Goal: Transaction & Acquisition: Purchase product/service

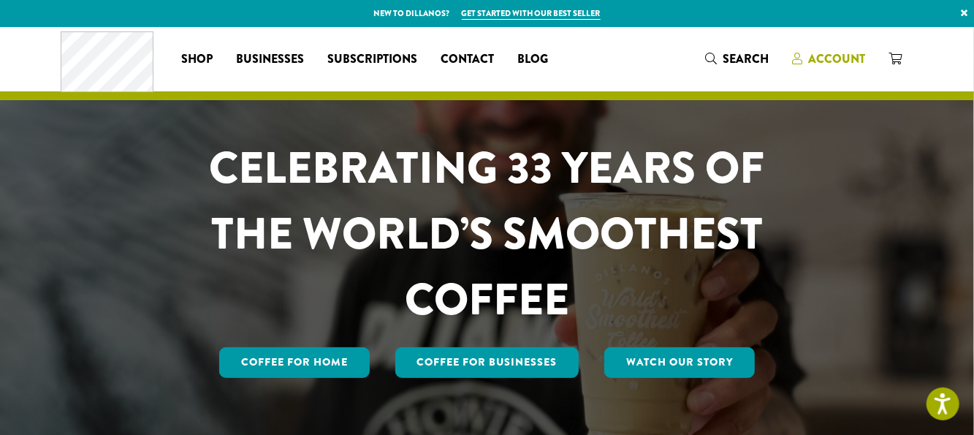
click at [818, 58] on span "Account" at bounding box center [836, 58] width 57 height 17
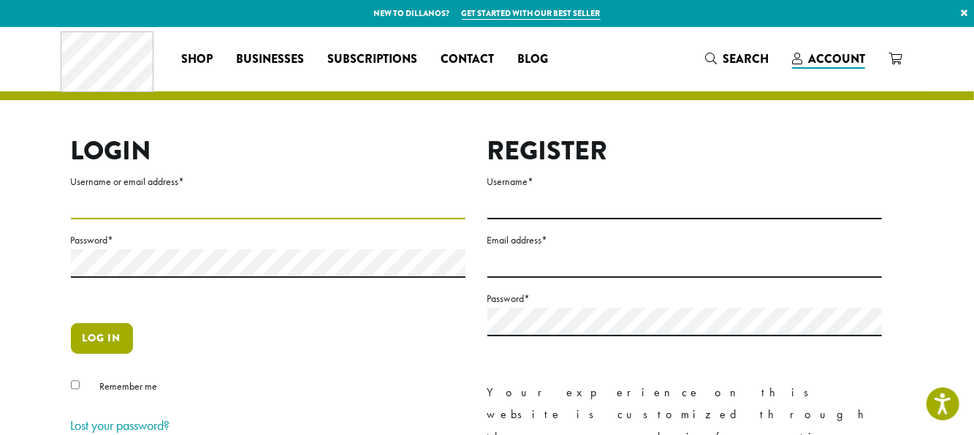
type input "**********"
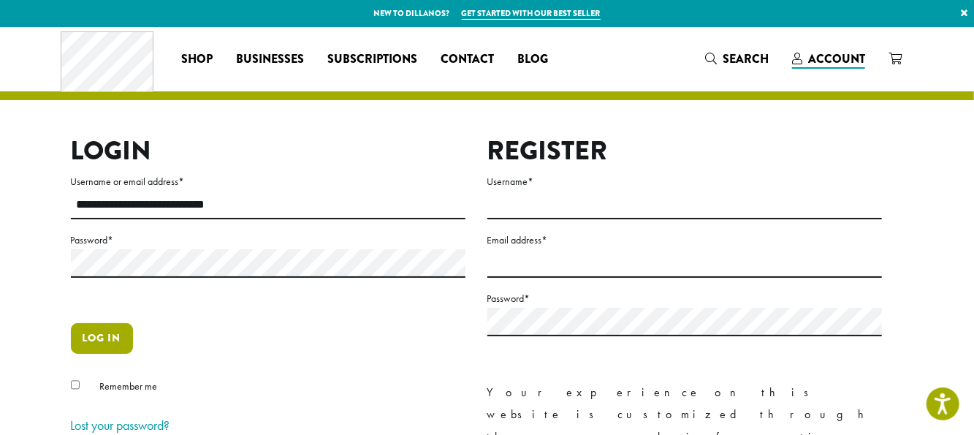
click at [110, 344] on button "Log in" at bounding box center [102, 338] width 62 height 31
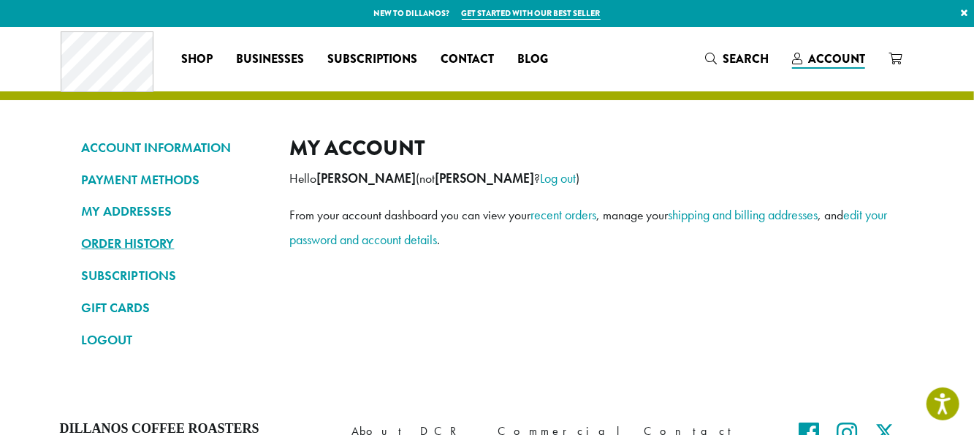
click at [98, 250] on link "ORDER HISTORY" at bounding box center [175, 243] width 186 height 25
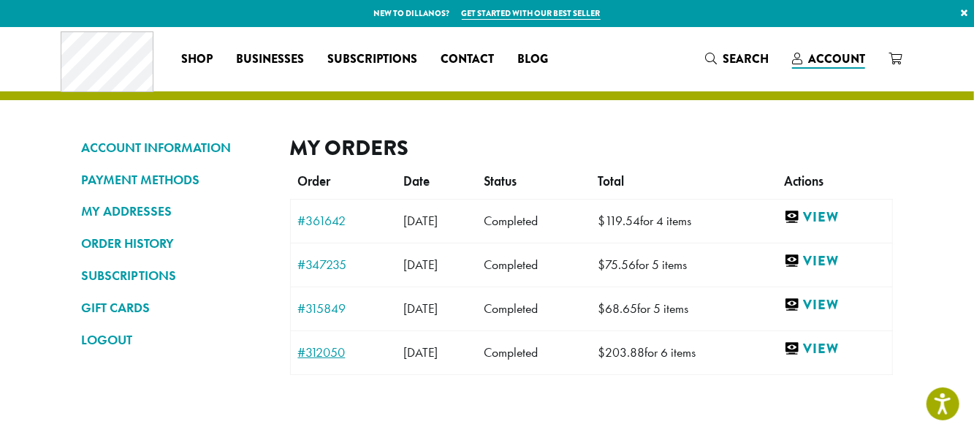
click at [335, 350] on link "#312050" at bounding box center [343, 352] width 91 height 13
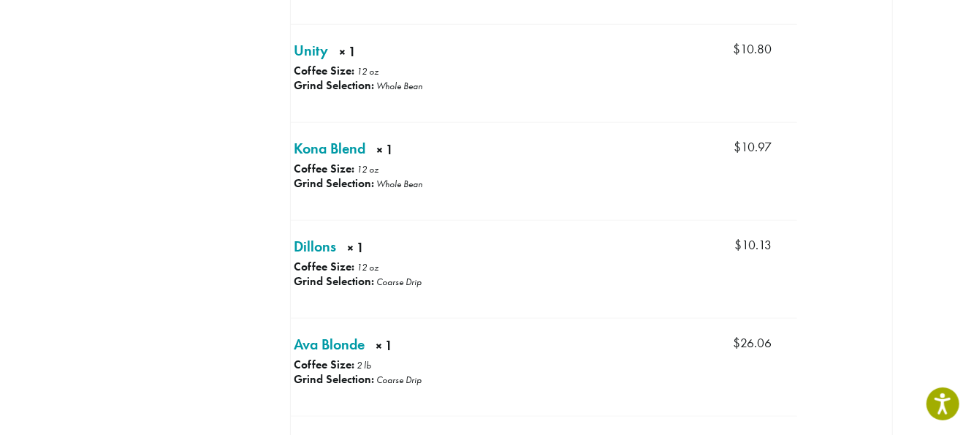
scroll to position [584, 0]
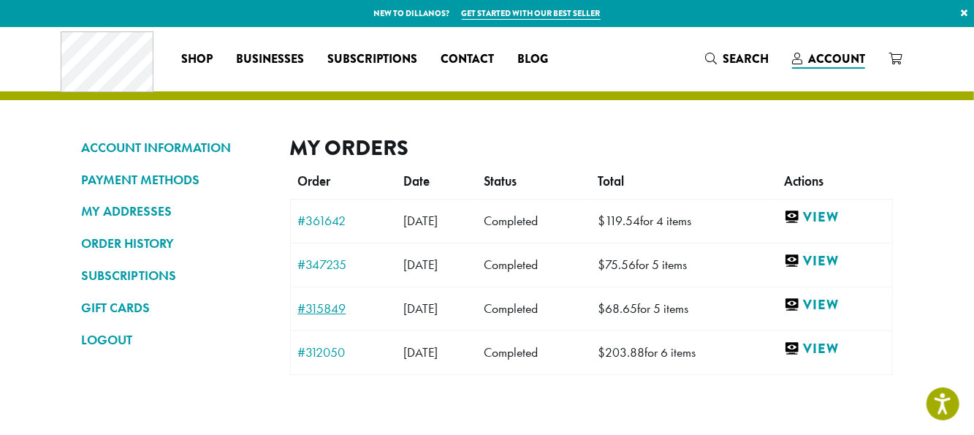
click at [339, 310] on link "#315849" at bounding box center [343, 308] width 91 height 13
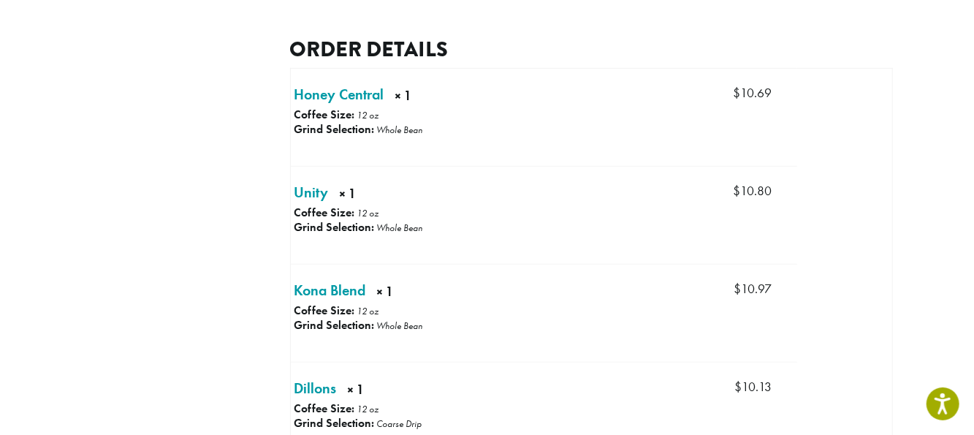
scroll to position [365, 0]
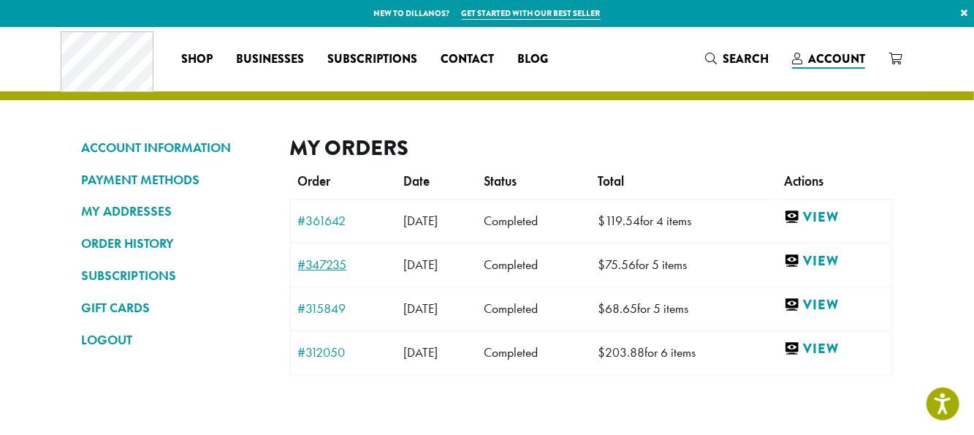
click at [310, 264] on link "#347235" at bounding box center [343, 264] width 91 height 13
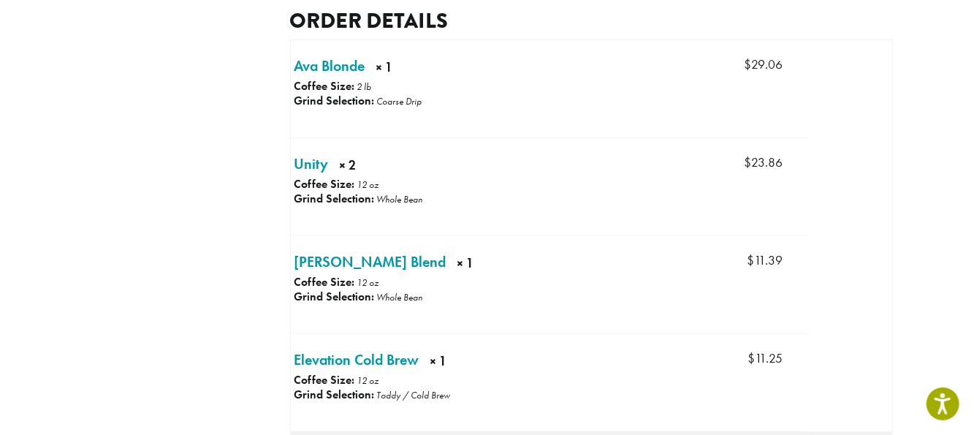
scroll to position [365, 0]
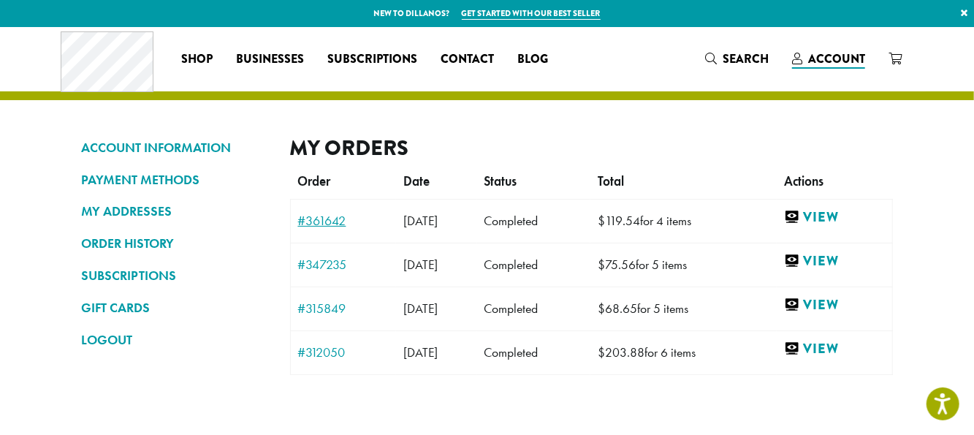
click at [315, 219] on link "#361642" at bounding box center [343, 220] width 91 height 13
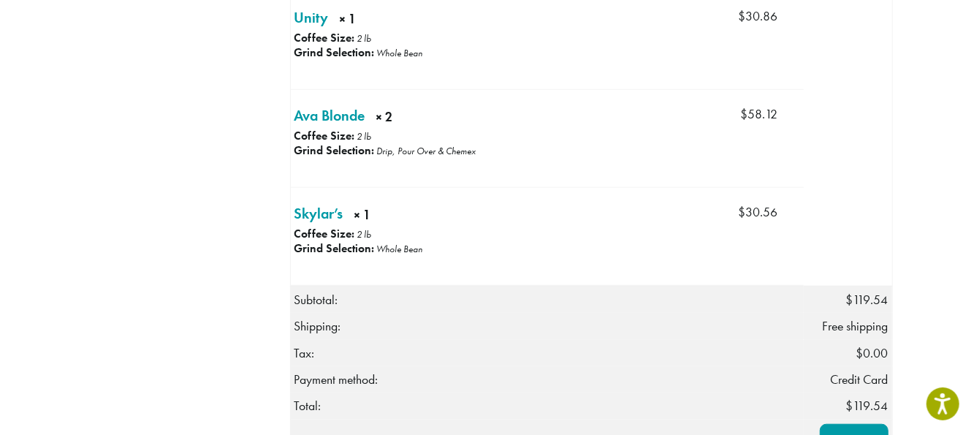
scroll to position [438, 0]
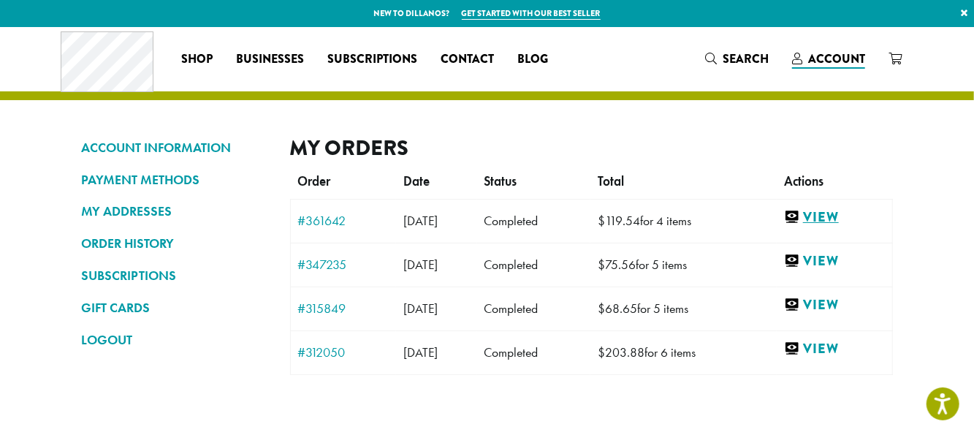
click at [841, 210] on link "View" at bounding box center [834, 217] width 101 height 18
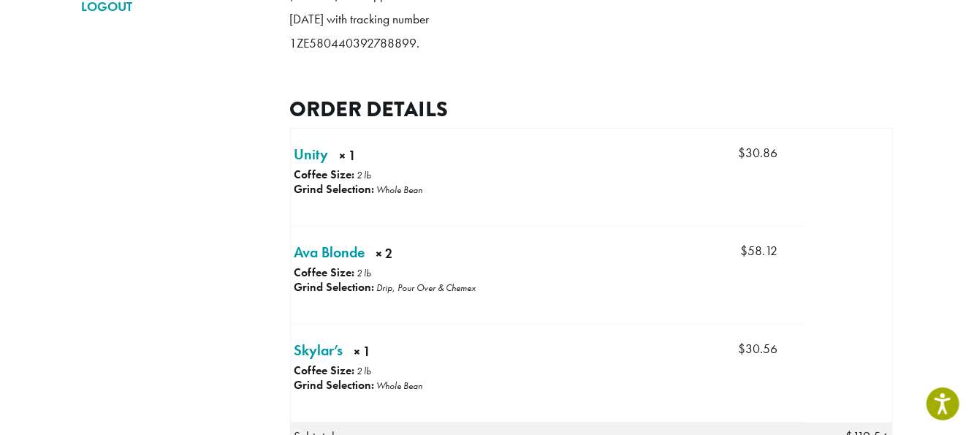
scroll to position [365, 0]
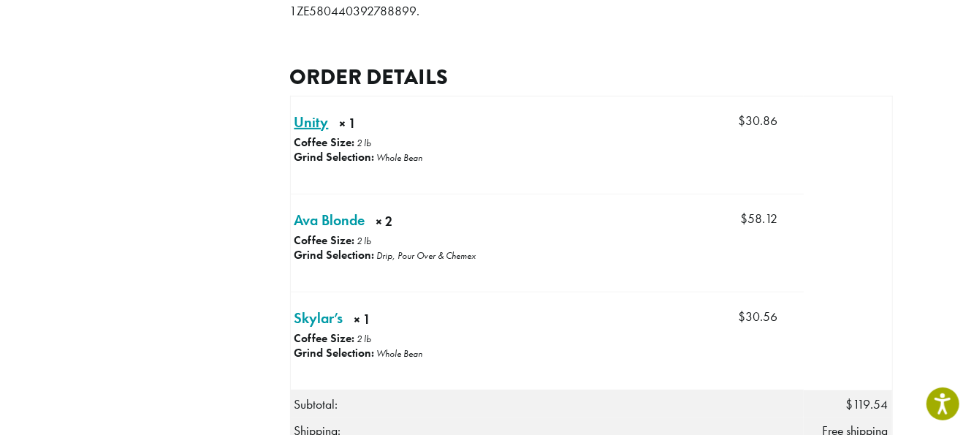
click at [310, 133] on link "Unity × 1" at bounding box center [311, 122] width 34 height 22
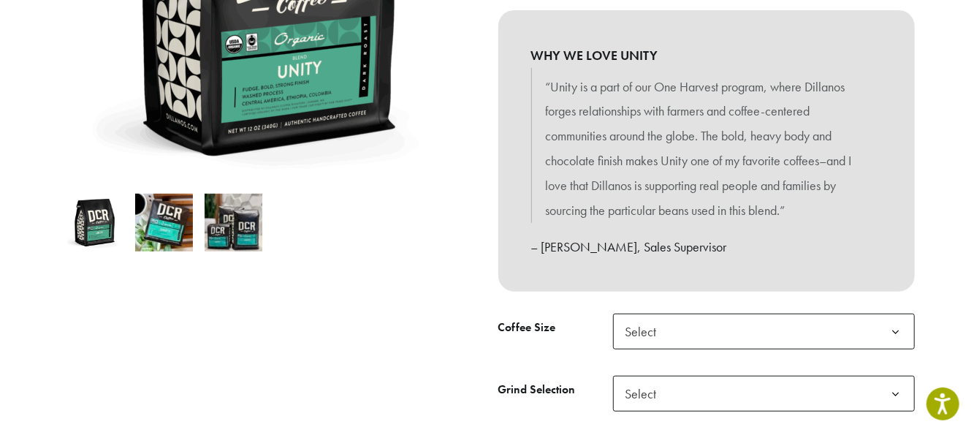
scroll to position [365, 0]
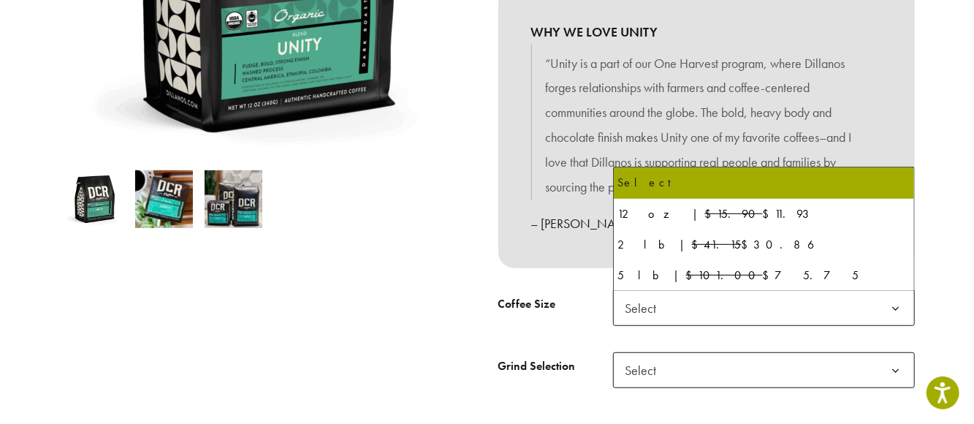
click at [673, 306] on span "Select" at bounding box center [764, 308] width 302 height 36
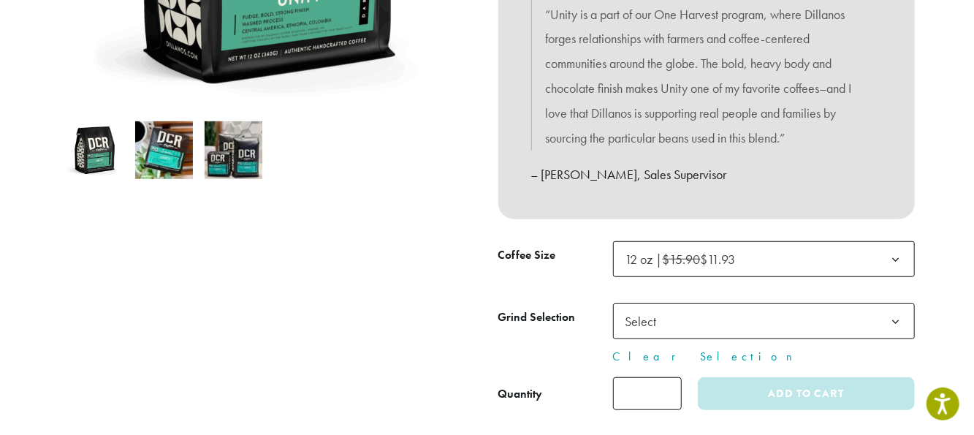
scroll to position [438, 0]
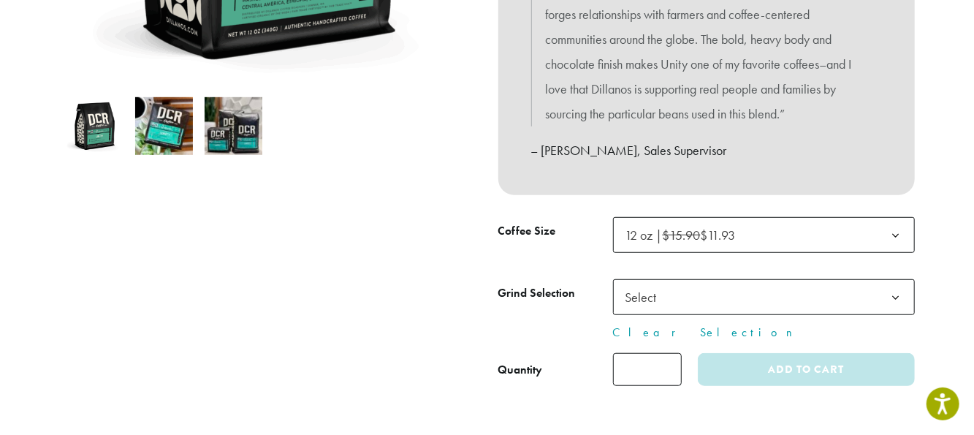
click at [624, 291] on span "Select" at bounding box center [645, 297] width 52 height 28
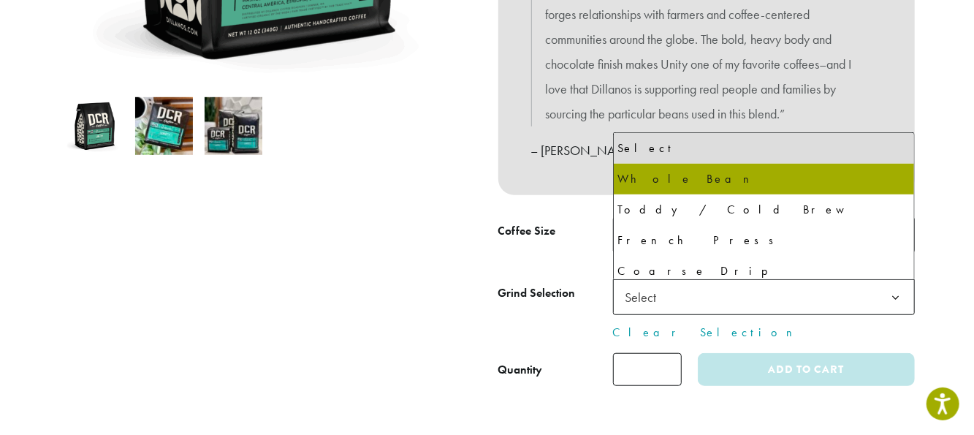
select select "*********"
select select "**********"
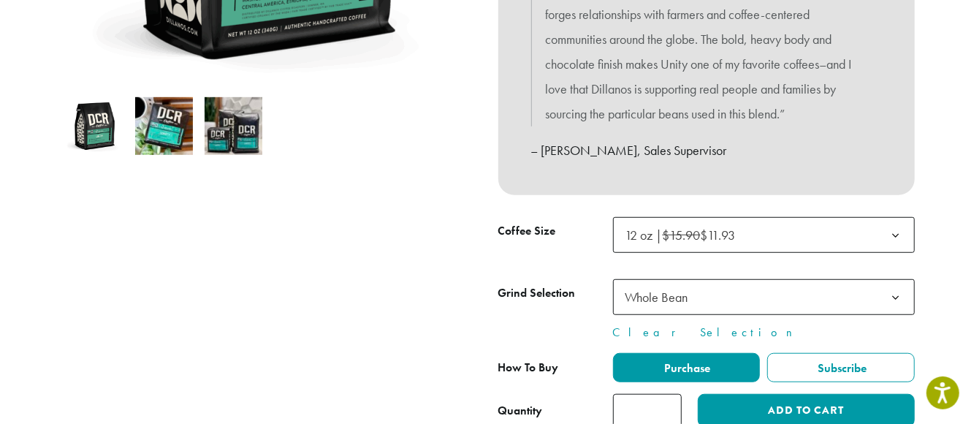
click at [791, 239] on span "12 oz | $15.90 $11.93" at bounding box center [764, 235] width 302 height 36
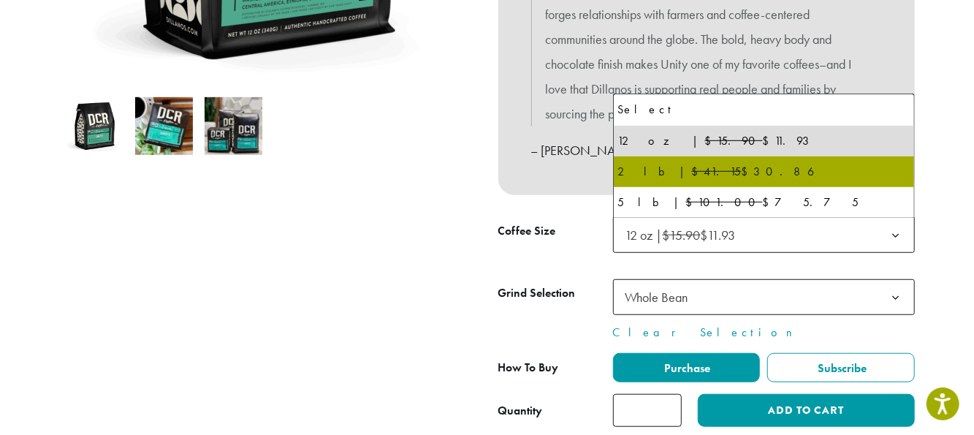
select select "**********"
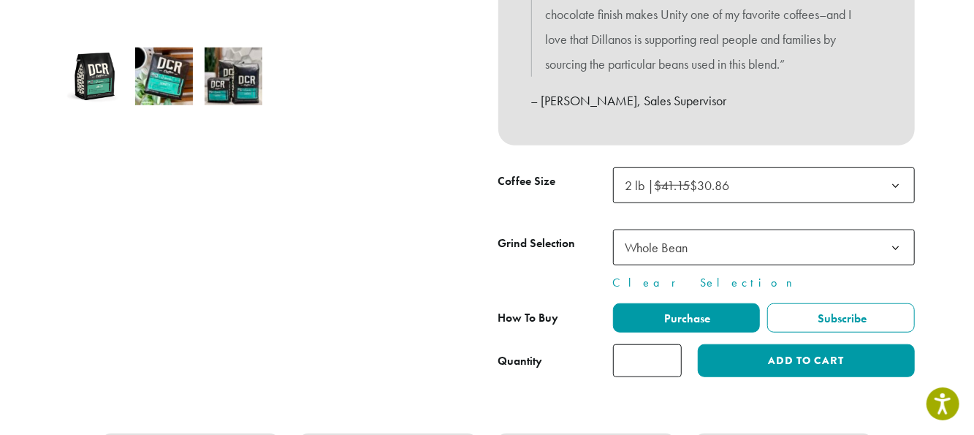
scroll to position [511, 0]
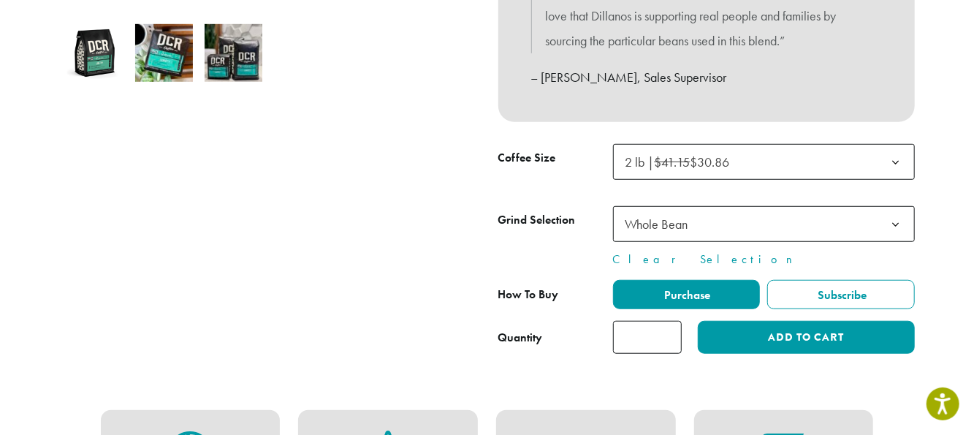
type input "*"
click at [670, 333] on input "*" at bounding box center [647, 337] width 69 height 33
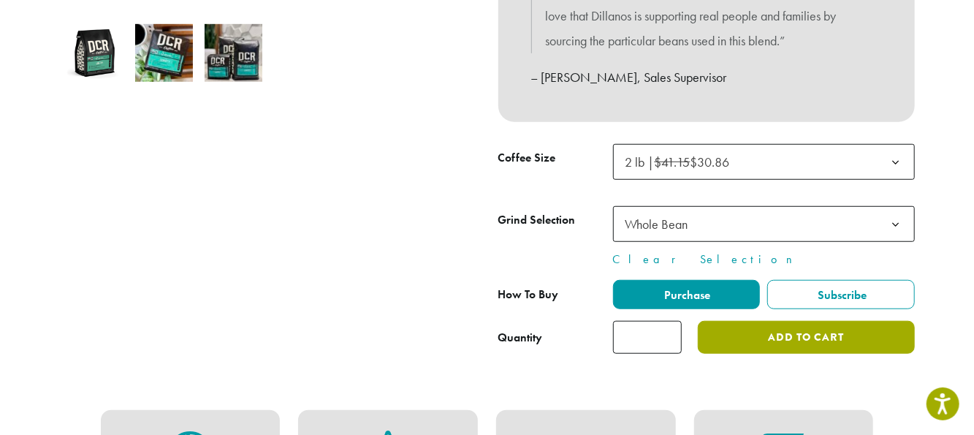
click at [744, 334] on button "Add to cart" at bounding box center [806, 337] width 216 height 33
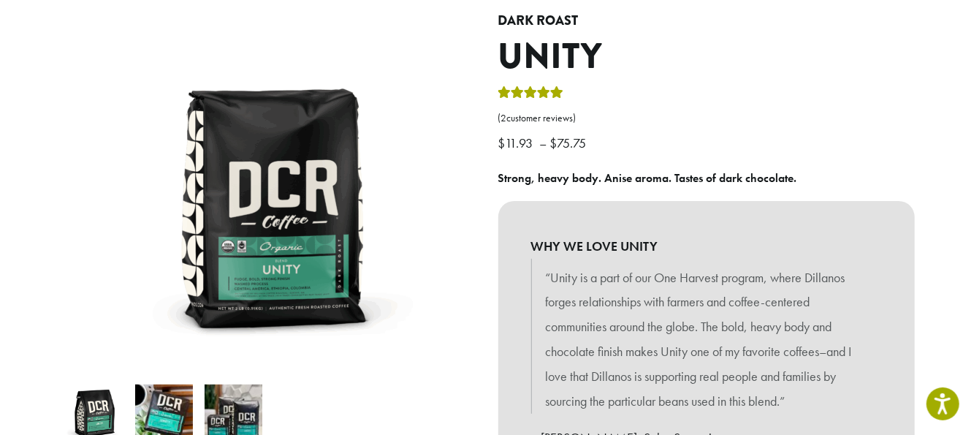
scroll to position [146, 0]
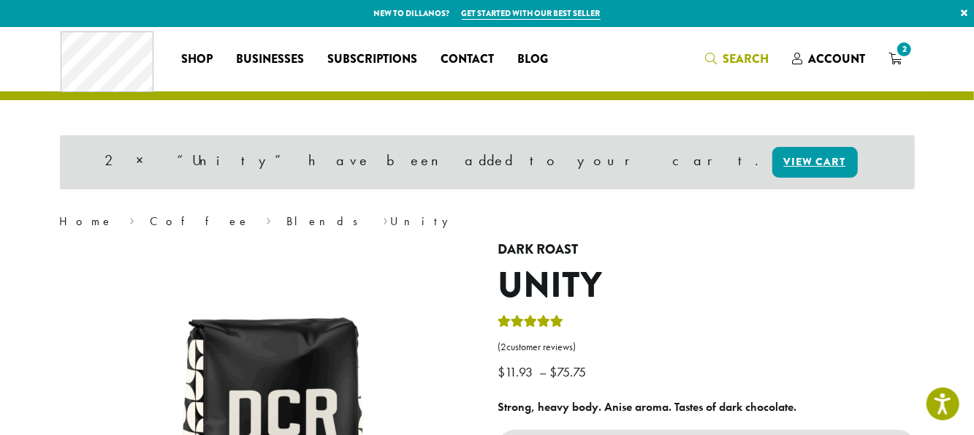
click at [735, 58] on span "Search" at bounding box center [745, 58] width 46 height 17
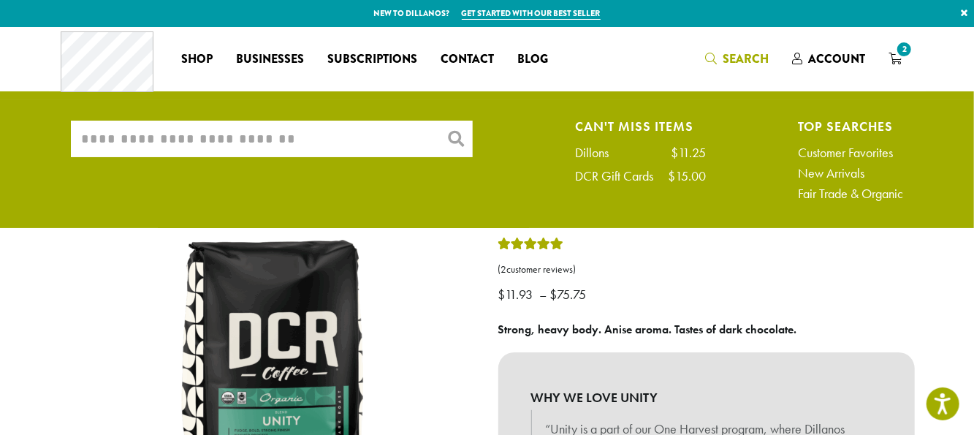
click at [220, 142] on input "What are you searching for?" at bounding box center [272, 139] width 402 height 37
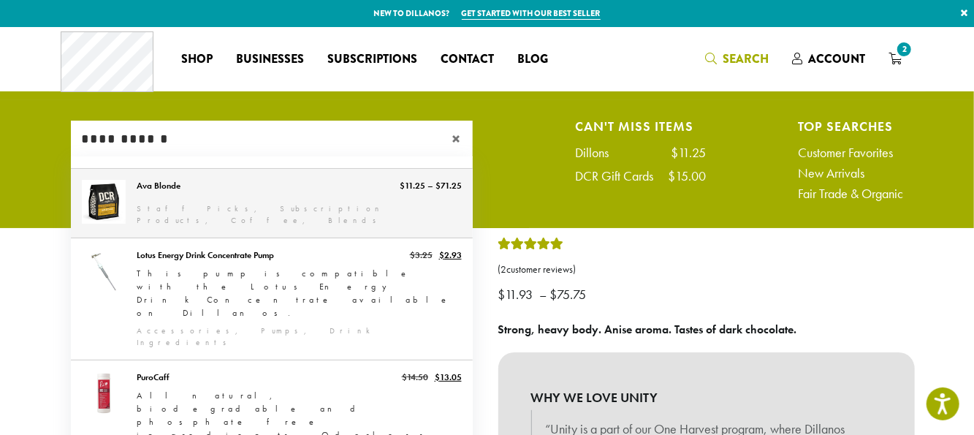
type input "**********"
click at [127, 195] on link "Ava Blonde" at bounding box center [272, 203] width 402 height 69
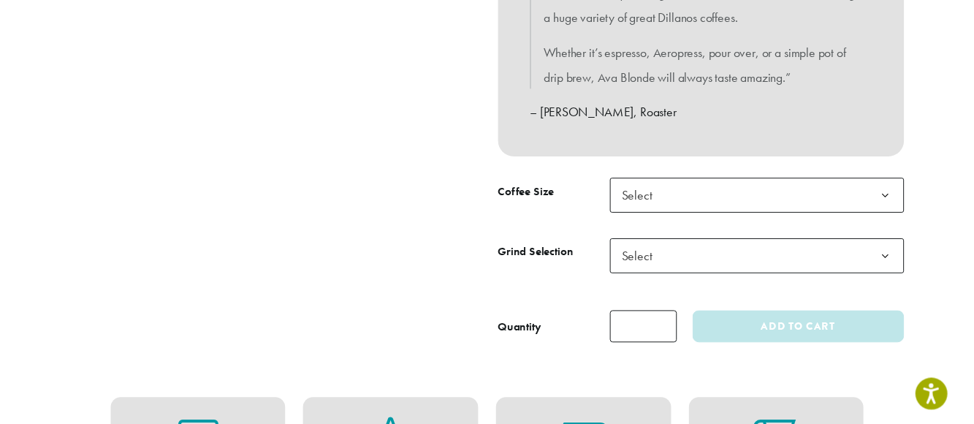
scroll to position [684, 0]
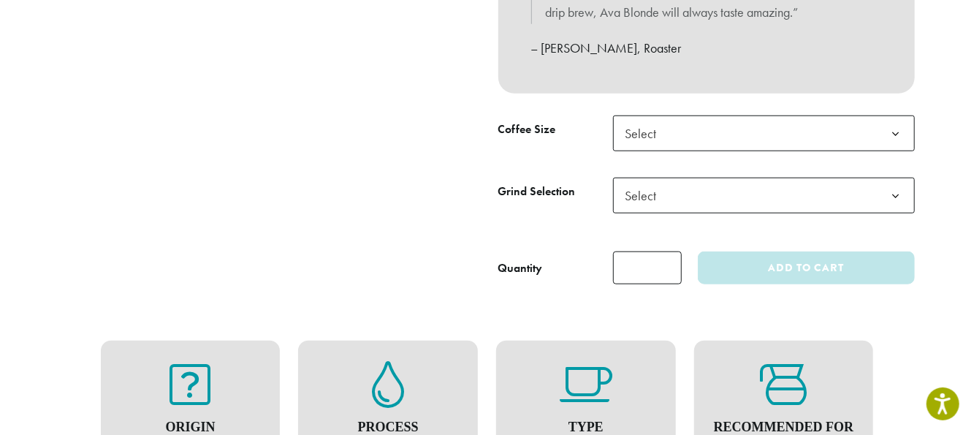
click at [656, 145] on span "Select" at bounding box center [645, 133] width 52 height 28
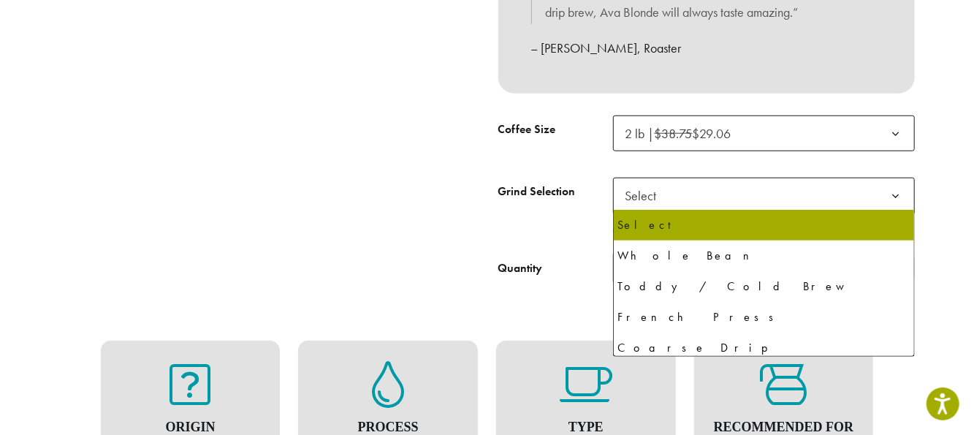
click at [629, 199] on span "Select" at bounding box center [645, 195] width 52 height 28
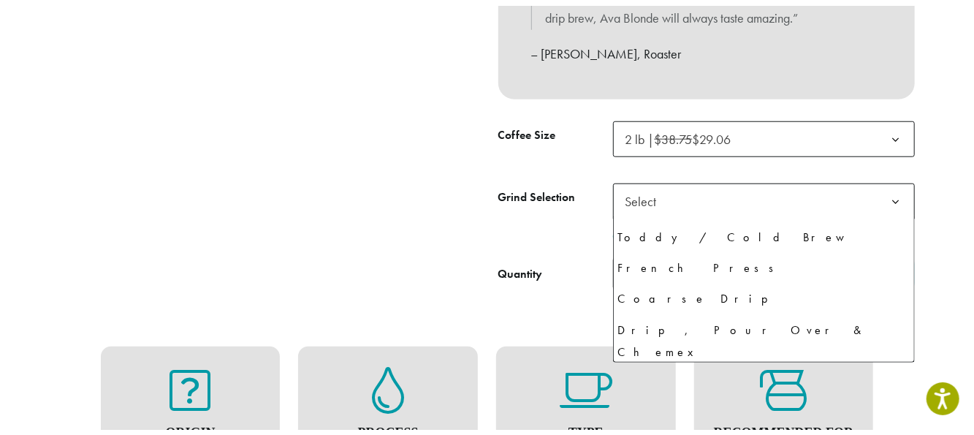
scroll to position [73, 0]
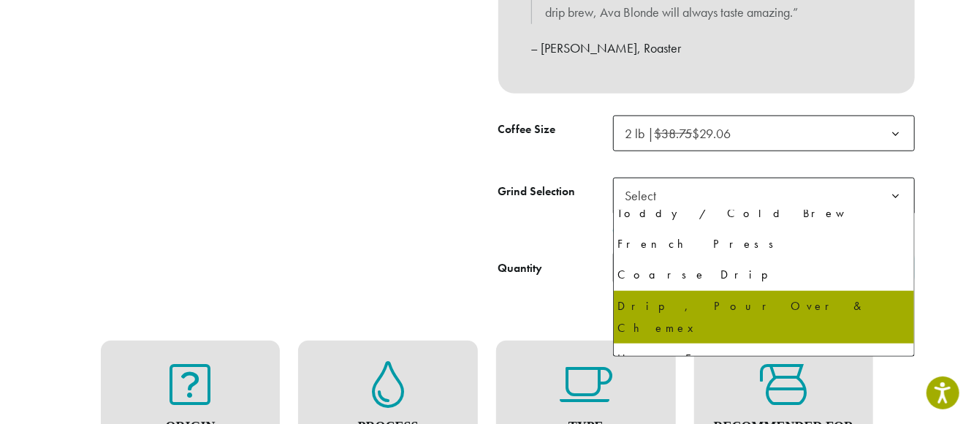
select select "**********"
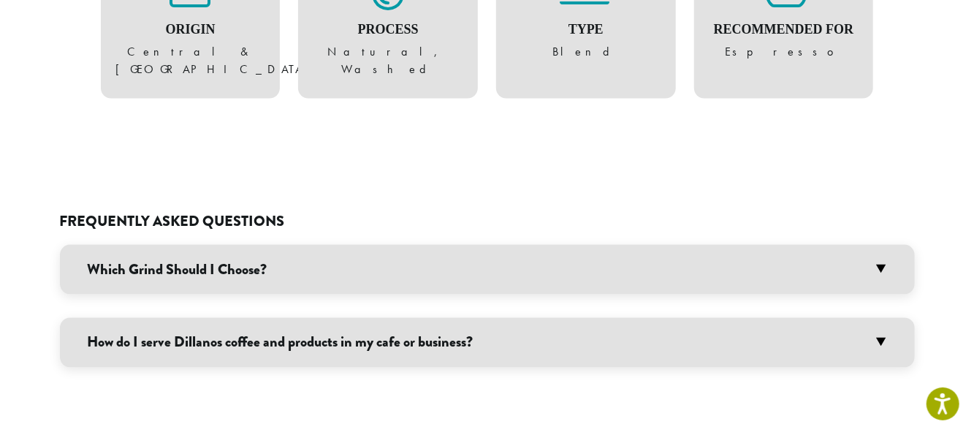
click at [167, 245] on h3 "Which Grind Should I Choose?" at bounding box center [487, 270] width 855 height 50
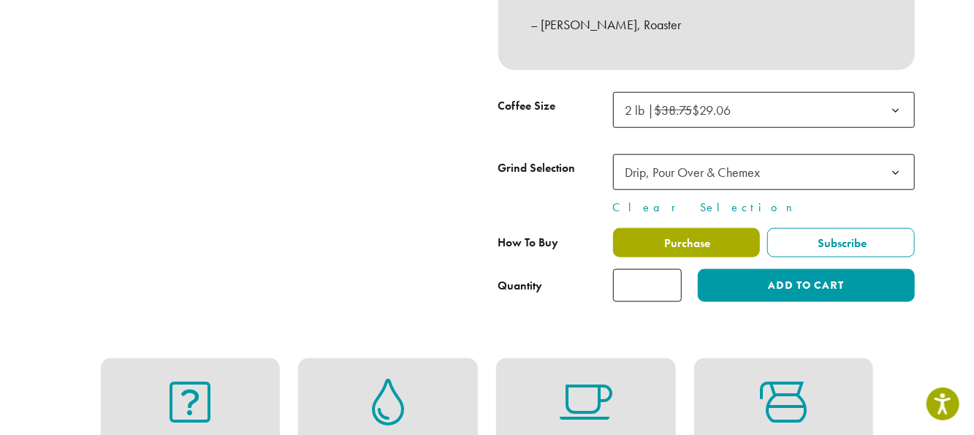
scroll to position [684, 0]
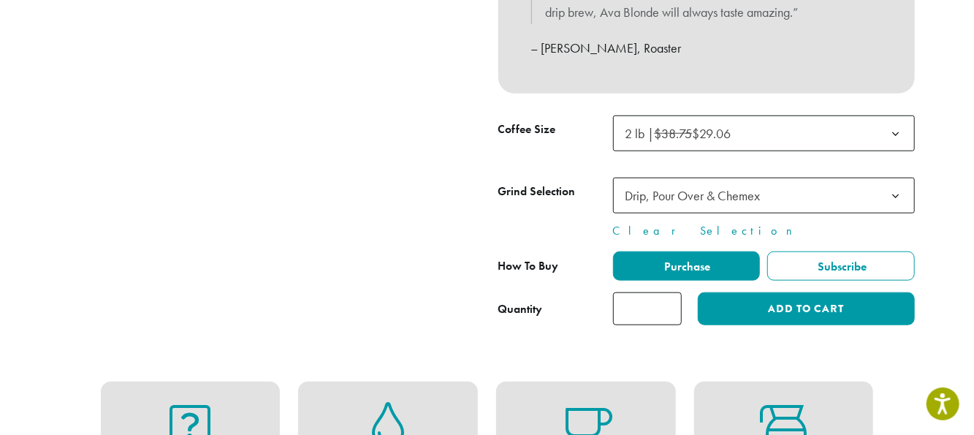
type input "*"
click at [669, 299] on input "*" at bounding box center [647, 308] width 69 height 33
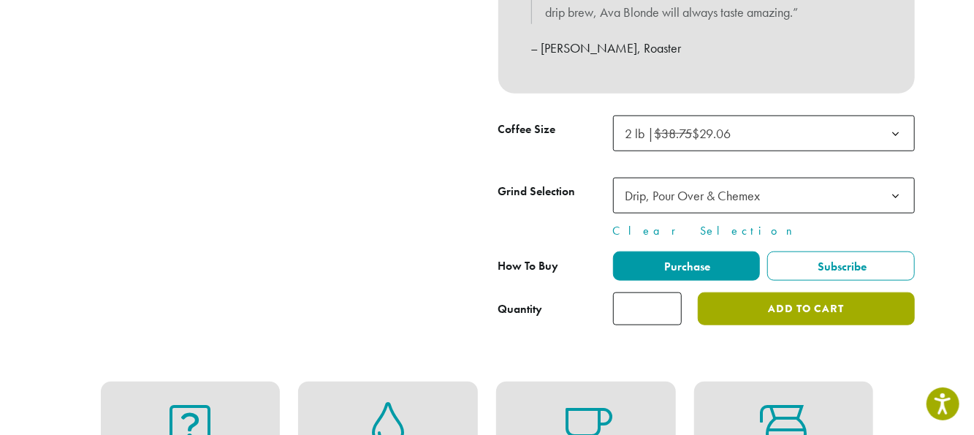
click at [728, 303] on button "Add to cart" at bounding box center [806, 308] width 216 height 33
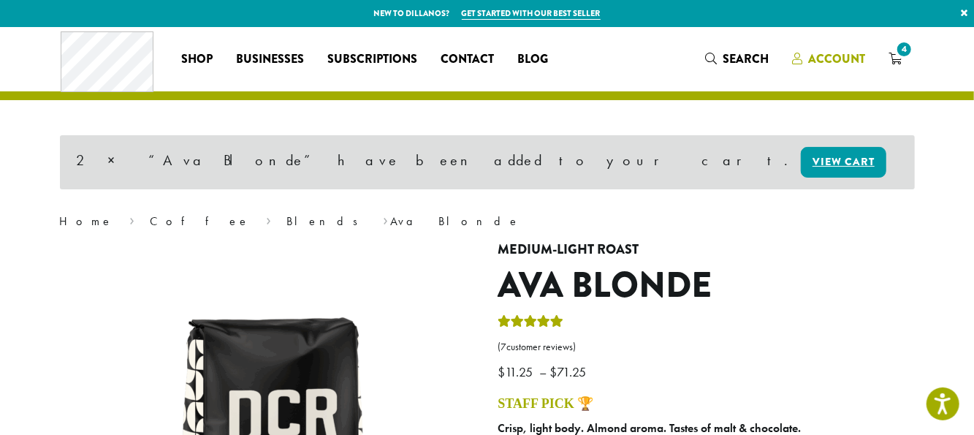
click at [850, 60] on span "Account" at bounding box center [836, 58] width 57 height 17
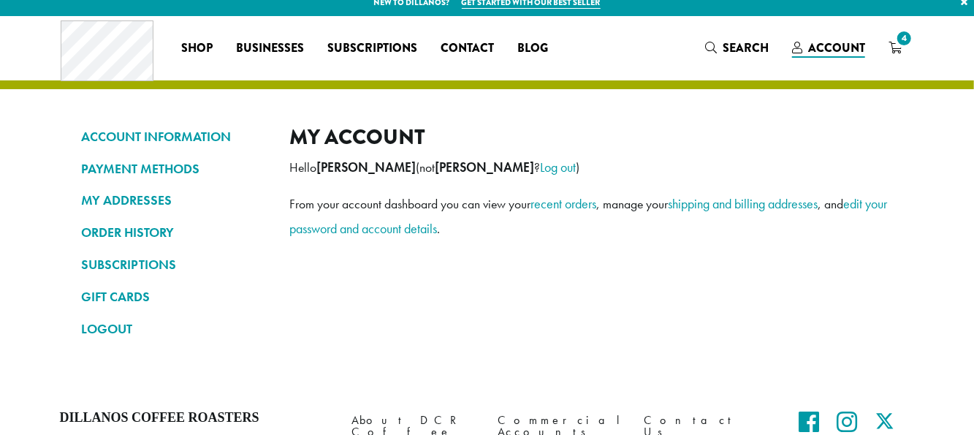
scroll to position [146, 0]
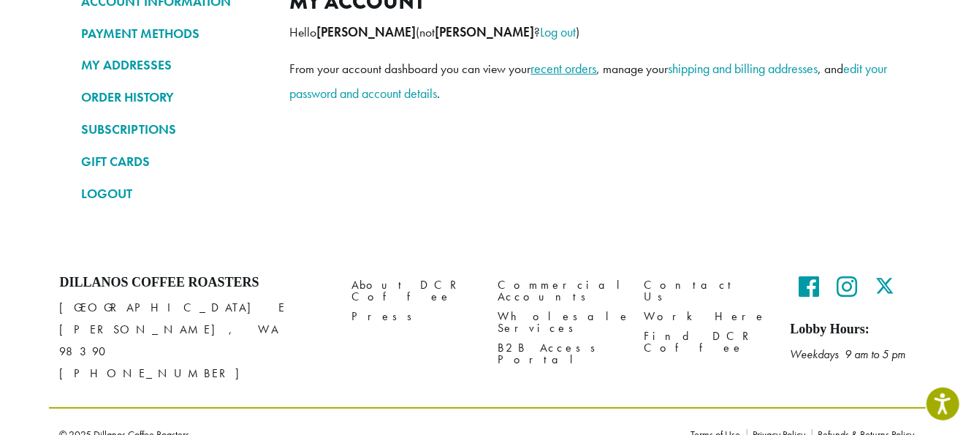
click at [556, 75] on link "recent orders" at bounding box center [564, 68] width 66 height 17
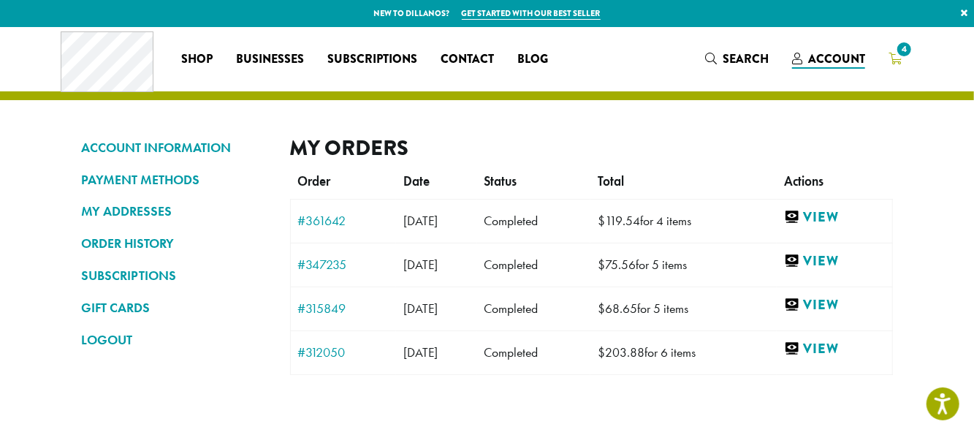
click at [907, 58] on span "4" at bounding box center [904, 49] width 20 height 20
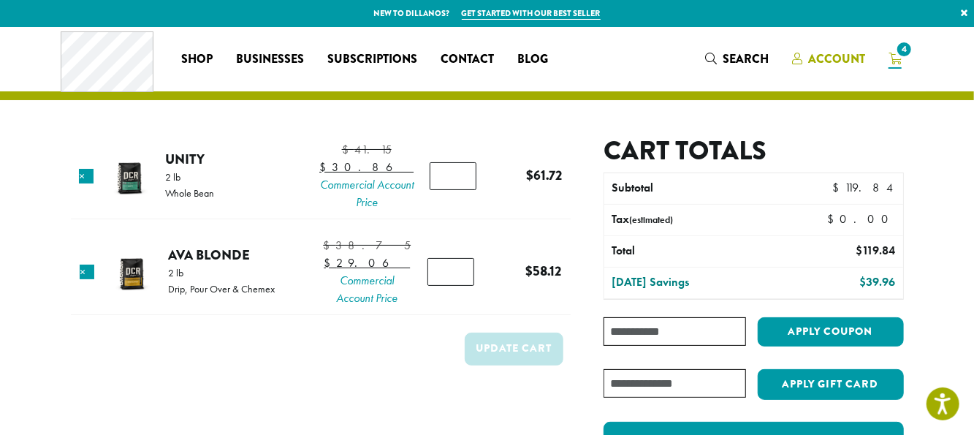
click at [836, 63] on span "Account" at bounding box center [836, 58] width 57 height 17
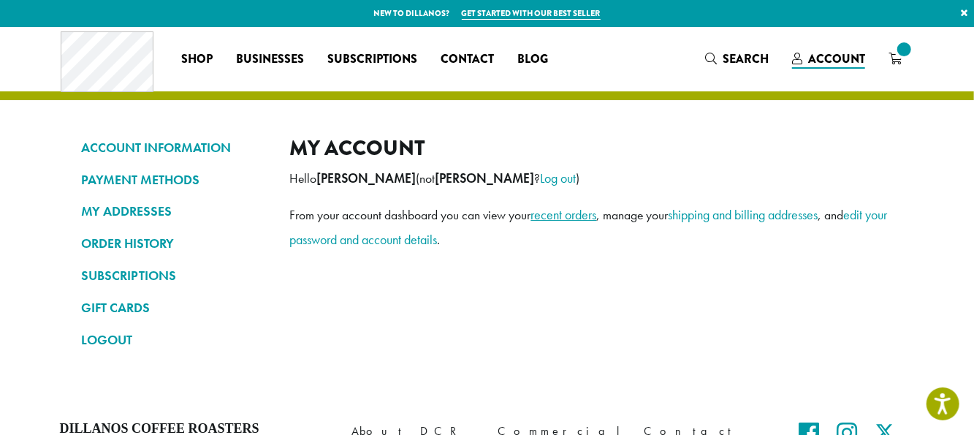
click at [546, 215] on link "recent orders" at bounding box center [564, 214] width 66 height 17
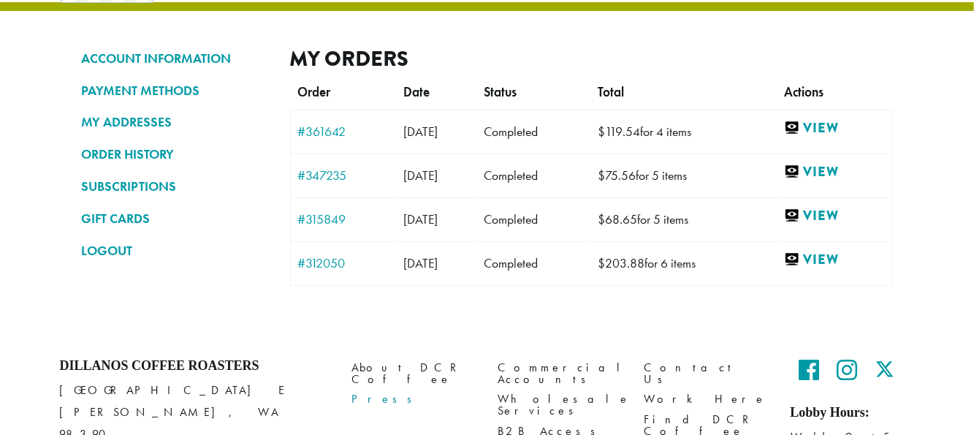
scroll to position [175, 0]
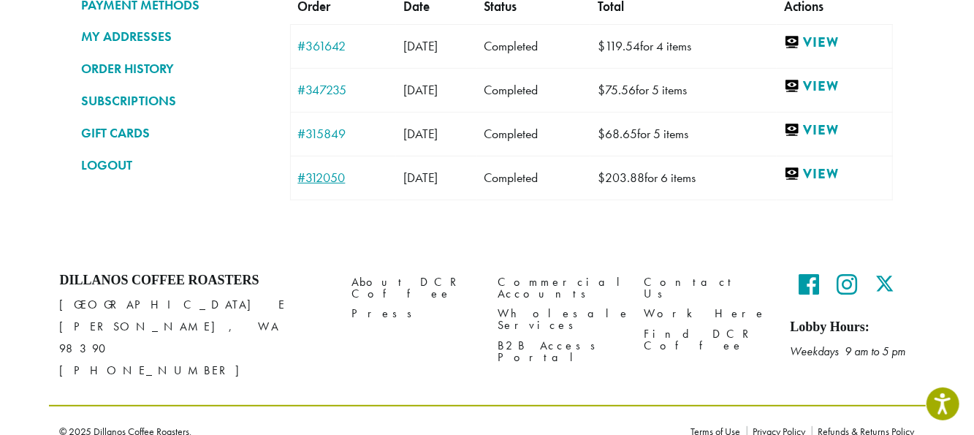
click at [340, 180] on link "#312050" at bounding box center [343, 177] width 91 height 13
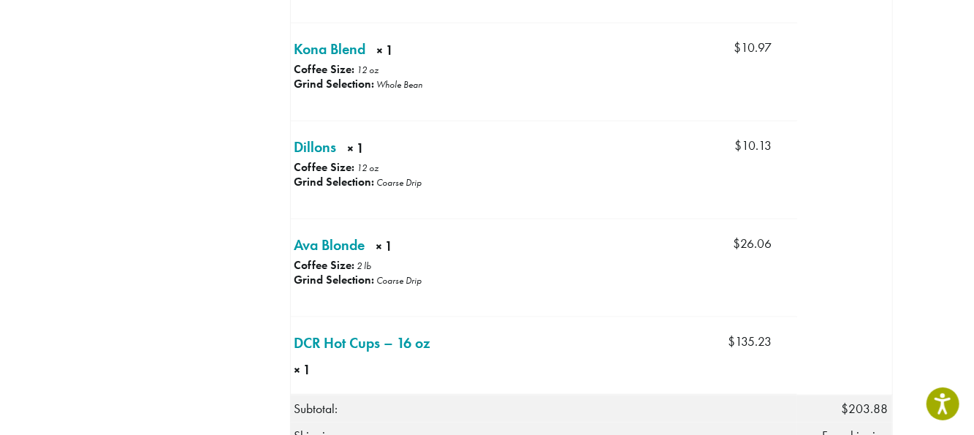
scroll to position [657, 0]
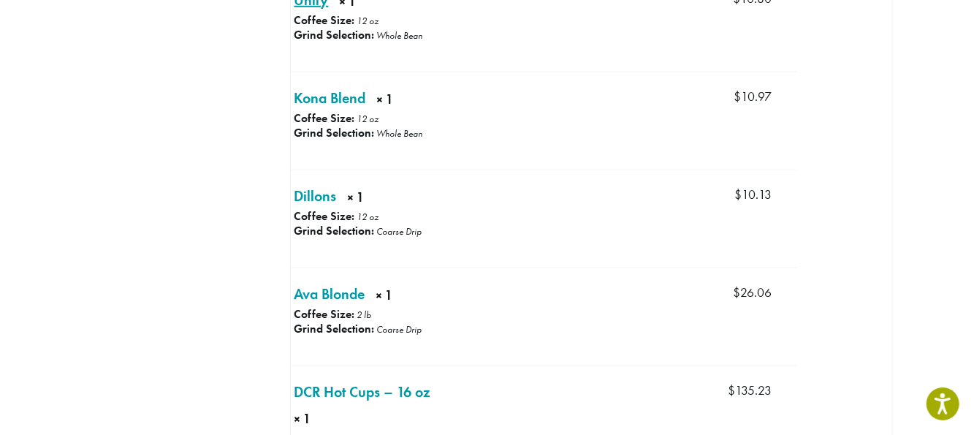
click at [313, 11] on link "Unity × 1" at bounding box center [311, 0] width 34 height 22
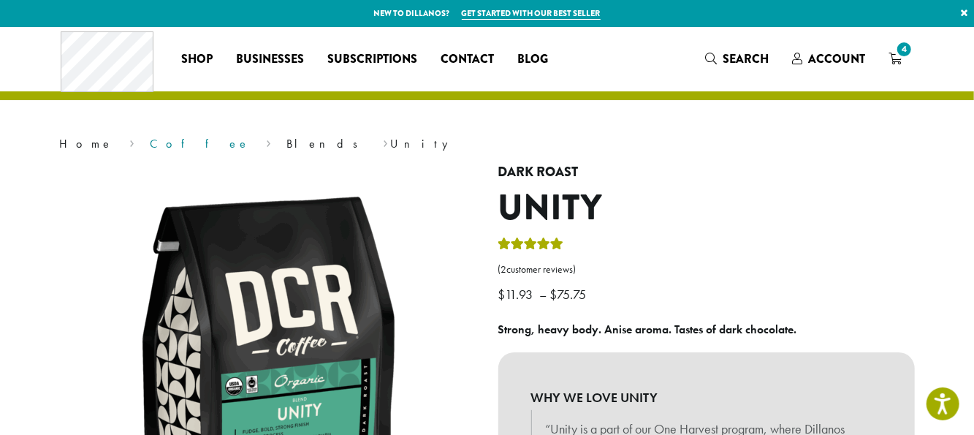
click at [150, 145] on link "Coffee" at bounding box center [200, 143] width 100 height 15
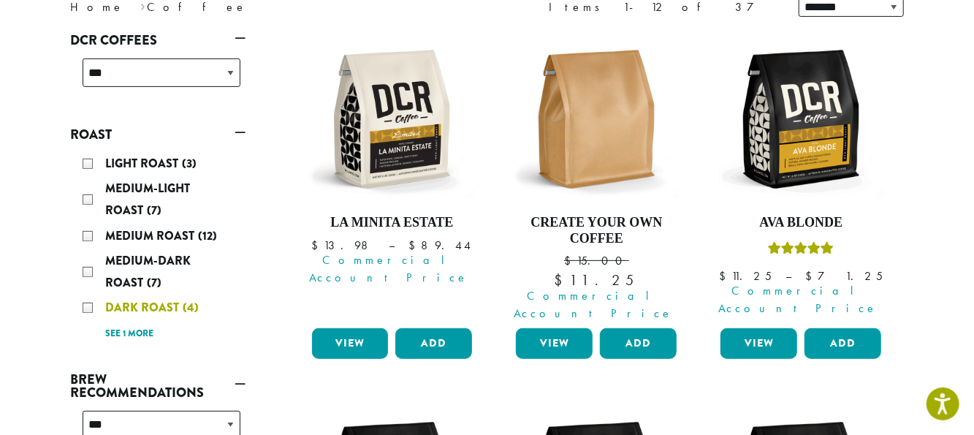
click at [85, 306] on div "Dark Roast (4)" at bounding box center [162, 308] width 158 height 22
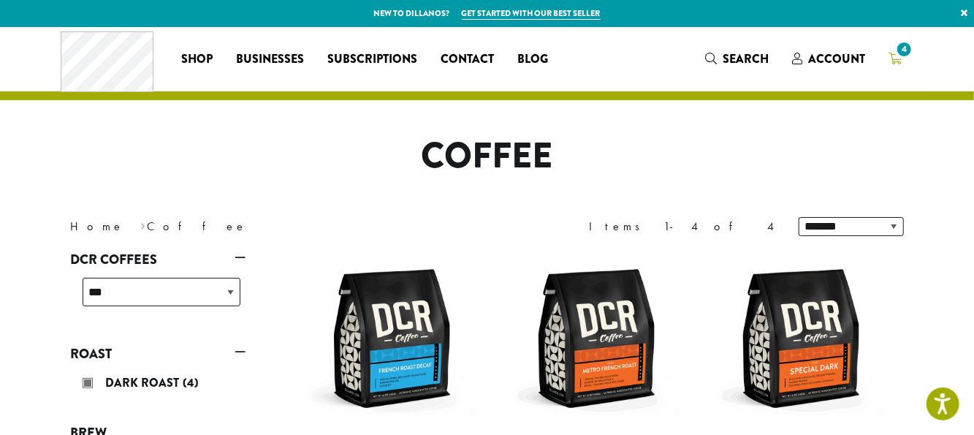
click at [898, 63] on icon "4" at bounding box center [894, 59] width 13 height 12
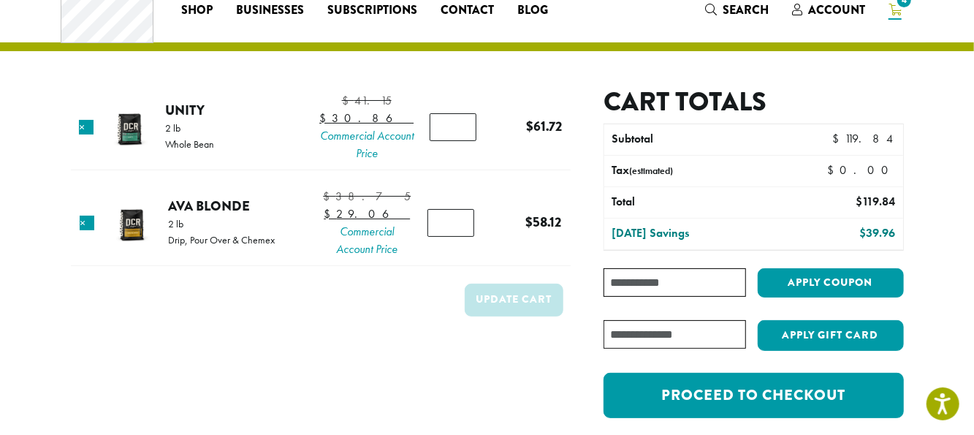
scroll to position [73, 0]
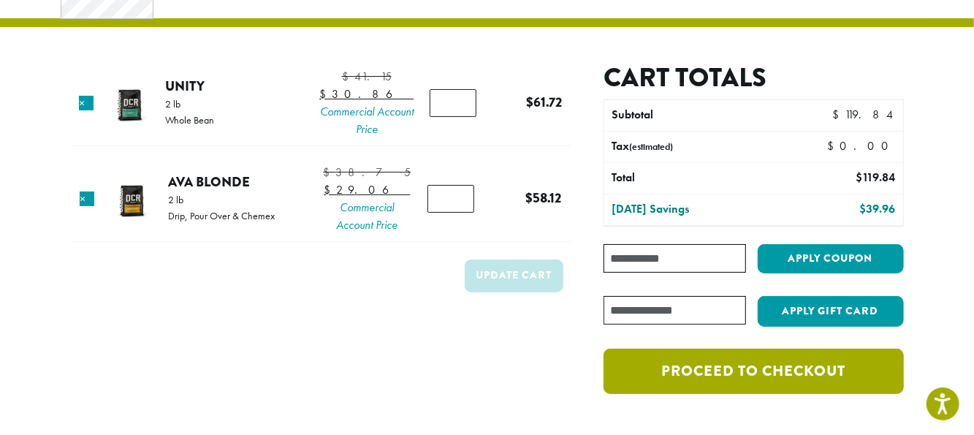
click at [835, 368] on link "Proceed to checkout" at bounding box center [752, 370] width 299 height 45
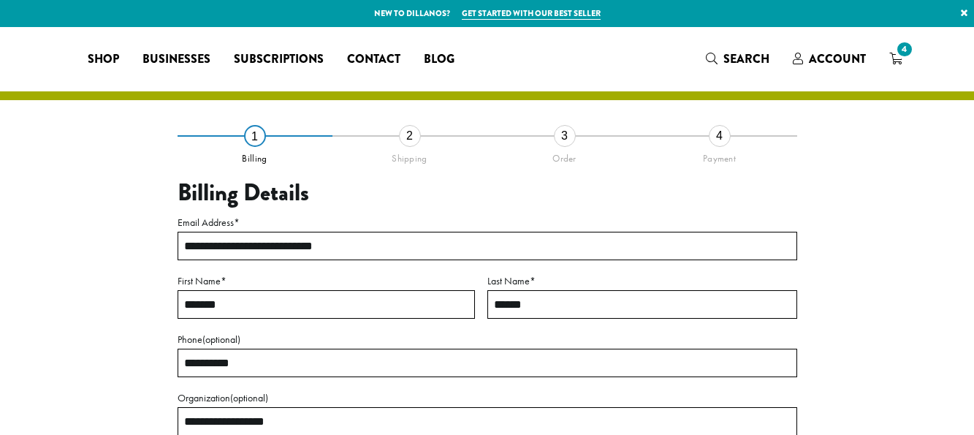
select select "**"
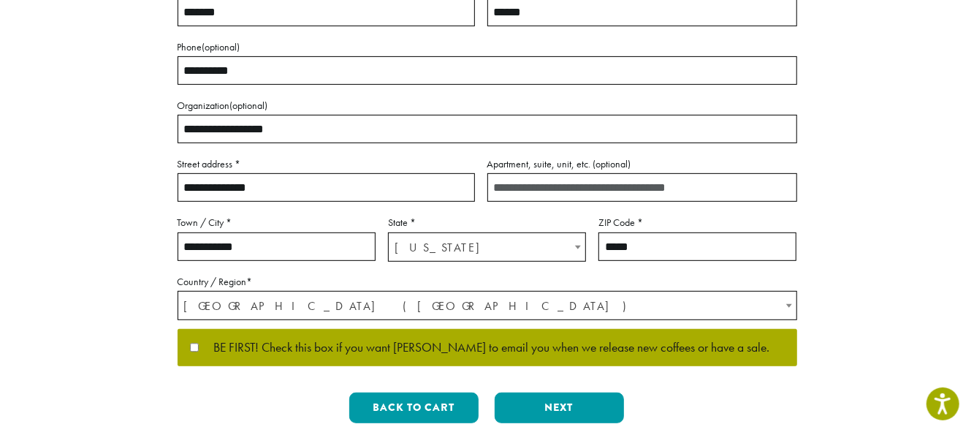
scroll to position [365, 0]
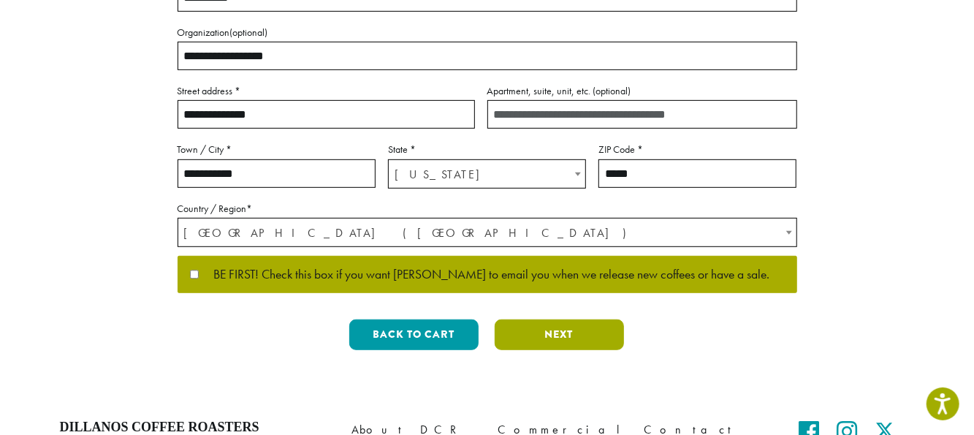
click at [539, 329] on button "Next" at bounding box center [559, 334] width 129 height 31
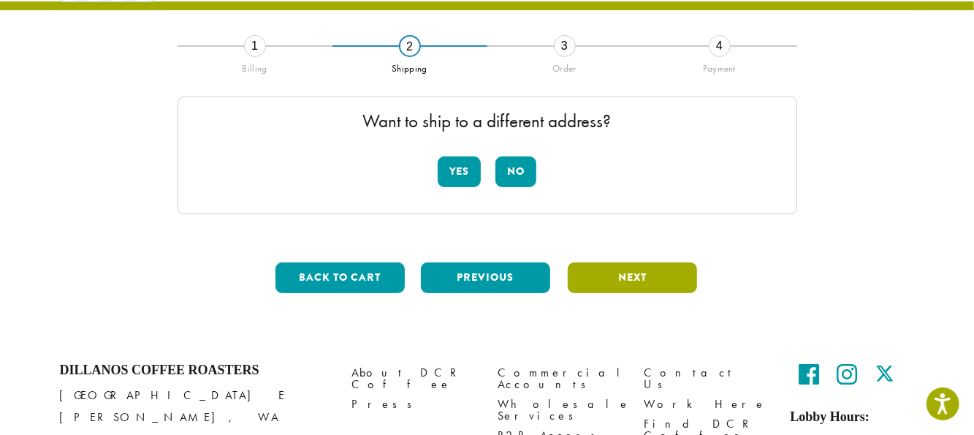
scroll to position [83, 0]
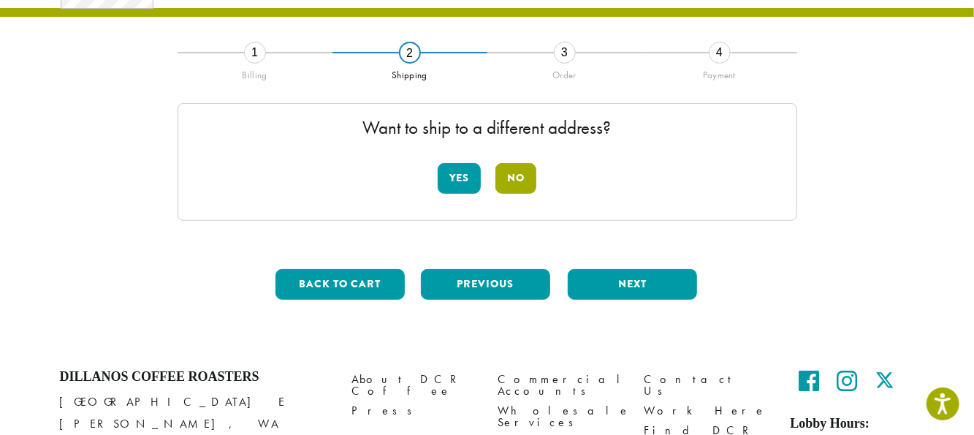
click at [515, 182] on button "No" at bounding box center [515, 178] width 41 height 31
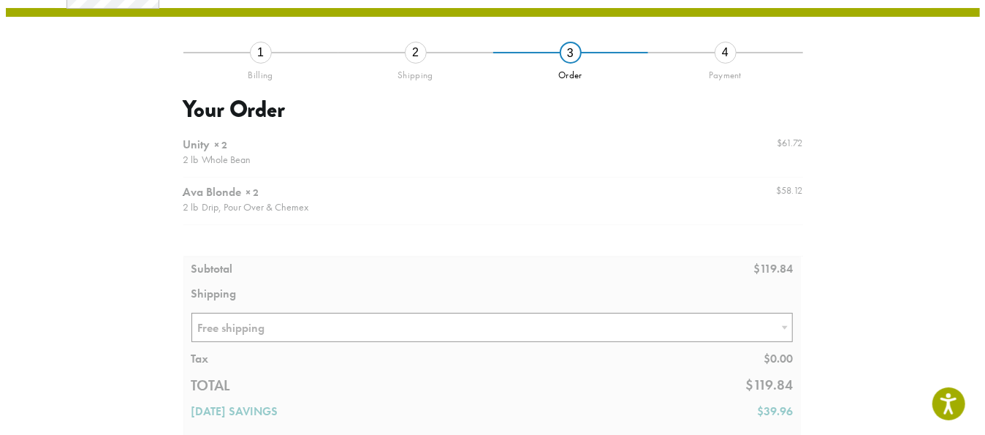
scroll to position [156, 0]
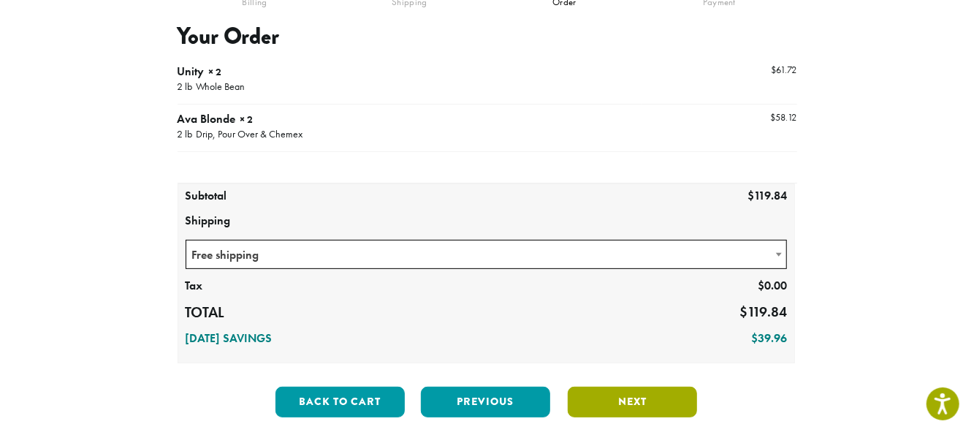
click at [611, 401] on button "Next" at bounding box center [632, 401] width 129 height 31
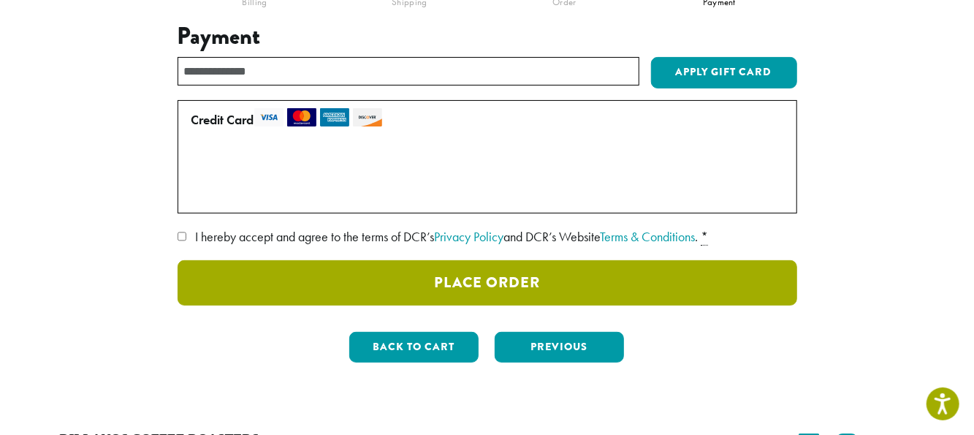
click at [492, 282] on button "Place Order" at bounding box center [487, 282] width 619 height 45
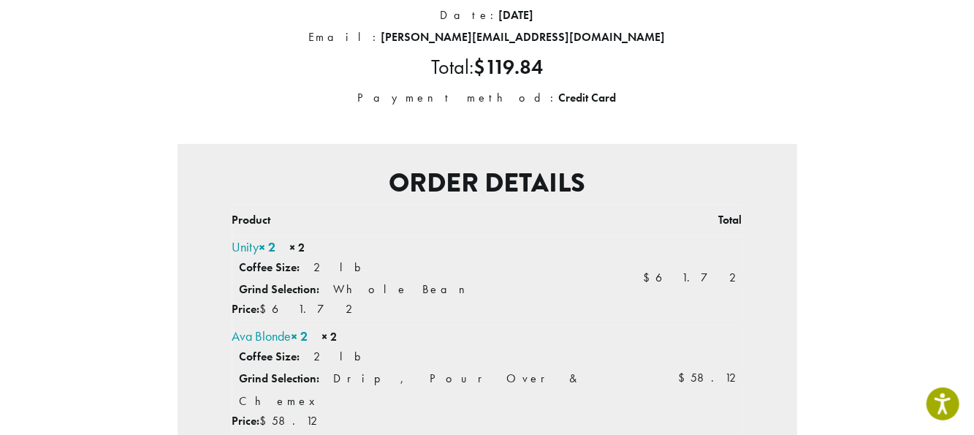
scroll to position [146, 0]
